Goal: Task Accomplishment & Management: Use online tool/utility

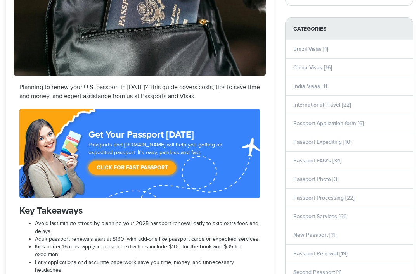
select select "**********"
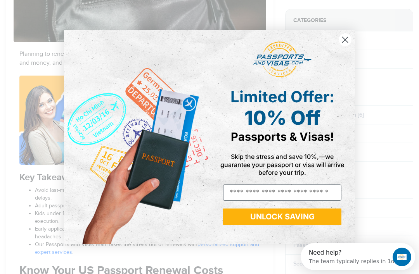
click at [343, 46] on circle "Close dialog" at bounding box center [345, 39] width 13 height 13
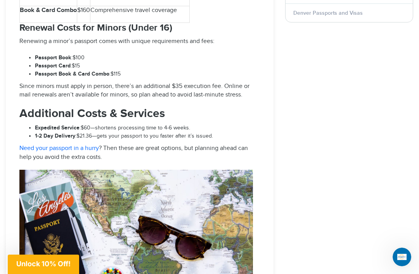
scroll to position [1103, 0]
click at [31, 144] on link "Need your passport in a hurry" at bounding box center [59, 147] width 80 height 7
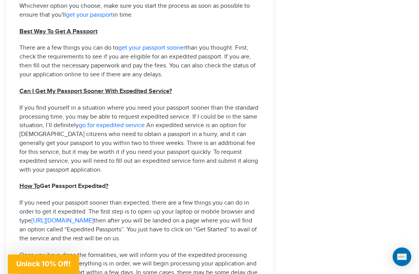
scroll to position [1188, 0]
click at [68, 217] on link "https://www.passportsandvisas.com/" at bounding box center [62, 220] width 62 height 7
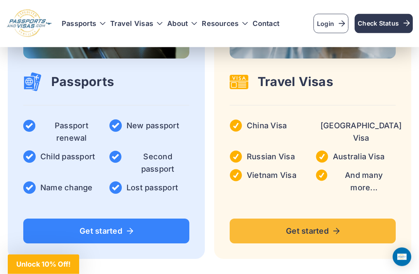
scroll to position [1626, 0]
click at [148, 227] on span "Get started" at bounding box center [106, 231] width 146 height 8
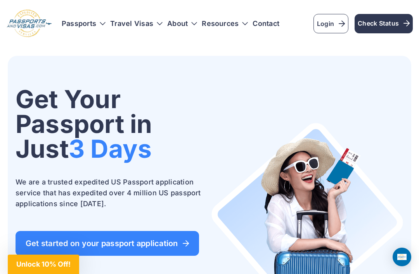
click at [97, 22] on h3 "Passports" at bounding box center [84, 24] width 44 height 8
